Goal: Transaction & Acquisition: Purchase product/service

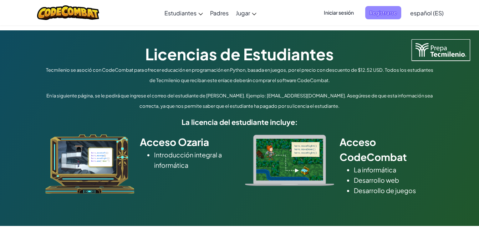
click at [395, 9] on span "Registrarse" at bounding box center [383, 12] width 36 height 13
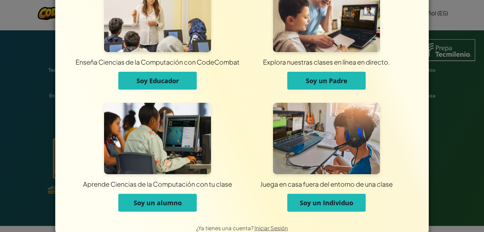
scroll to position [51, 0]
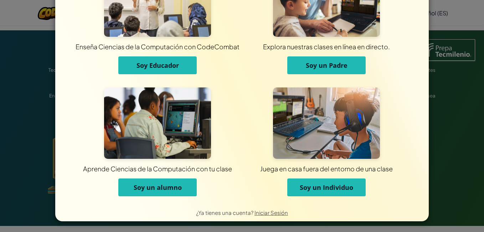
click at [164, 187] on span "Soy un alumno" at bounding box center [158, 187] width 48 height 9
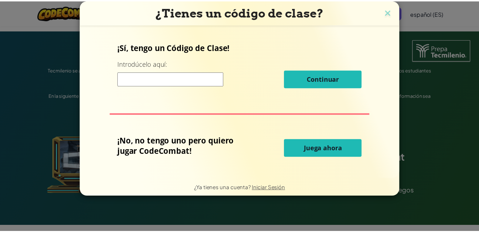
scroll to position [0, 0]
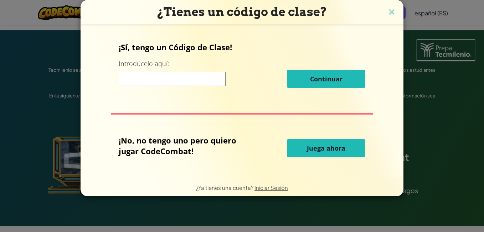
click at [180, 82] on input at bounding box center [172, 79] width 107 height 14
click at [389, 11] on img at bounding box center [391, 12] width 9 height 11
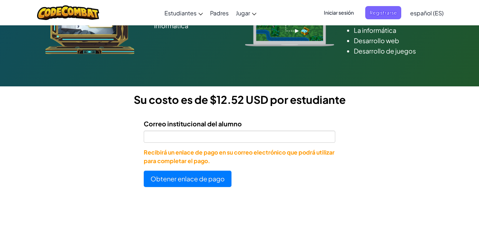
scroll to position [140, 0]
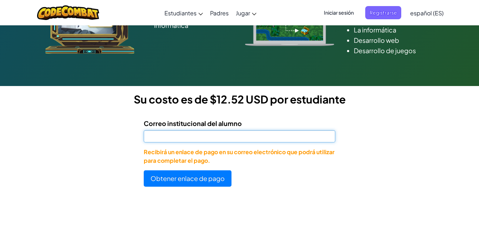
click at [244, 140] on input "Correo institucional del alumno" at bounding box center [240, 136] width 192 height 12
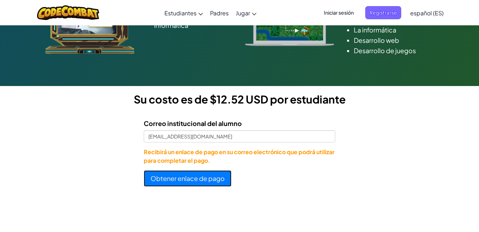
click at [199, 178] on button "Obtener enlace de pago" at bounding box center [188, 178] width 88 height 16
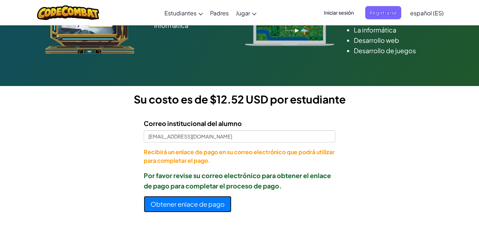
click at [201, 203] on button "Obtener enlace de pago" at bounding box center [188, 204] width 88 height 16
click at [211, 204] on button "Obtener enlace de pago" at bounding box center [188, 204] width 88 height 16
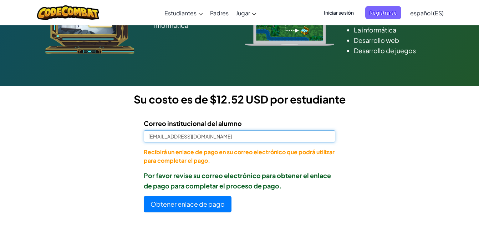
click at [240, 138] on input "[EMAIL_ADDRESS][DOMAIN_NAME]" at bounding box center [240, 136] width 192 height 12
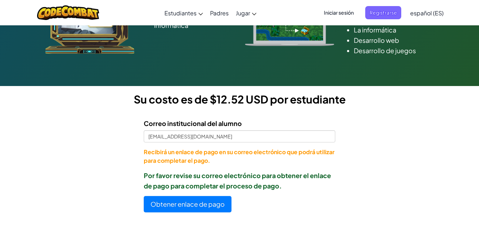
click at [284, 164] on p "Recibirá un enlace de pago en su correo electrónico que podrá utilizar para com…" at bounding box center [240, 156] width 192 height 17
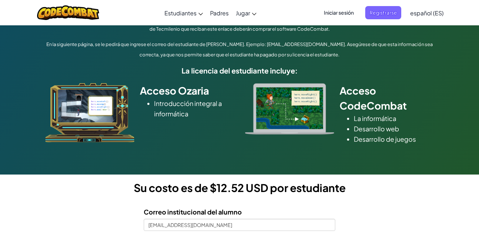
scroll to position [92, 0]
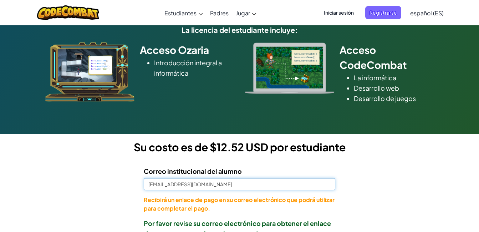
click at [153, 183] on input "[EMAIL_ADDRESS][DOMAIN_NAME]" at bounding box center [240, 184] width 192 height 12
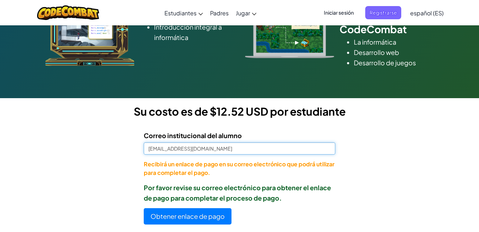
scroll to position [130, 0]
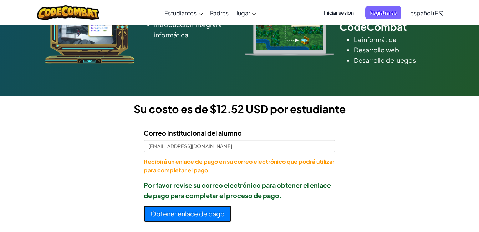
click at [190, 212] on button "Obtener enlace de pago" at bounding box center [188, 213] width 88 height 16
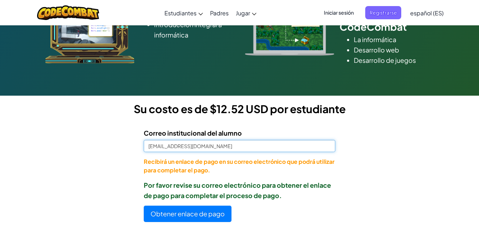
click at [226, 145] on input "[EMAIL_ADDRESS][DOMAIN_NAME]" at bounding box center [240, 146] width 192 height 12
type input "a"
